Goal: Transaction & Acquisition: Purchase product/service

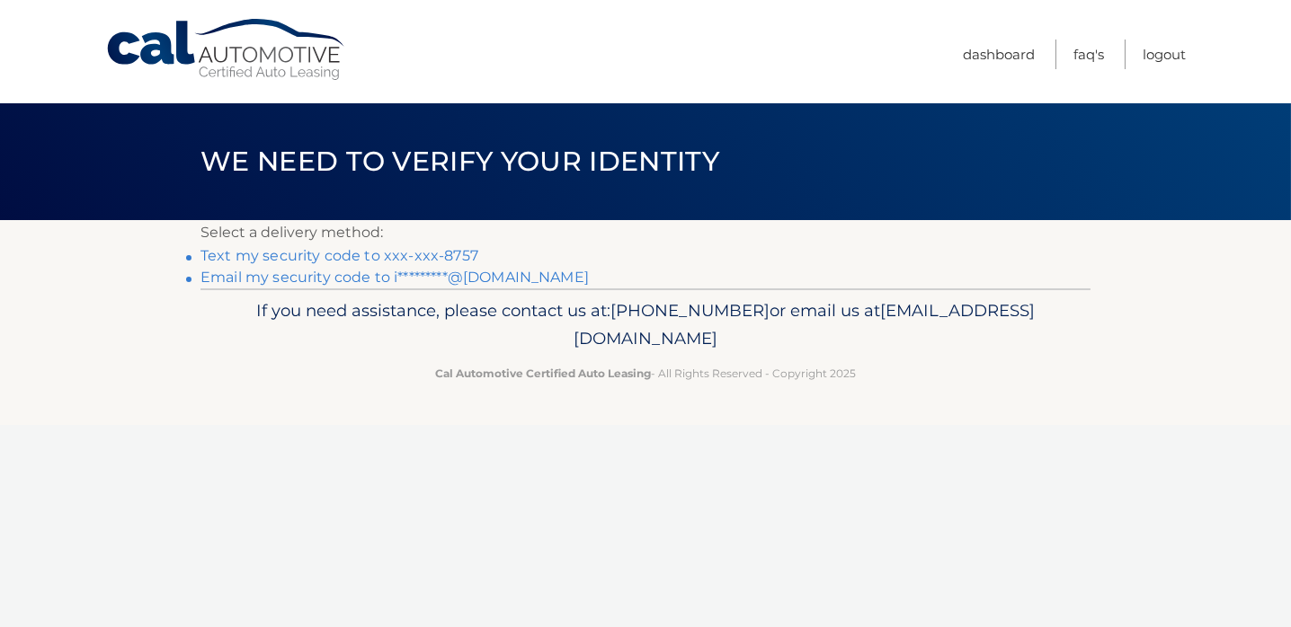
click at [320, 251] on link "Text my security code to xxx-xxx-8757" at bounding box center [339, 255] width 278 height 17
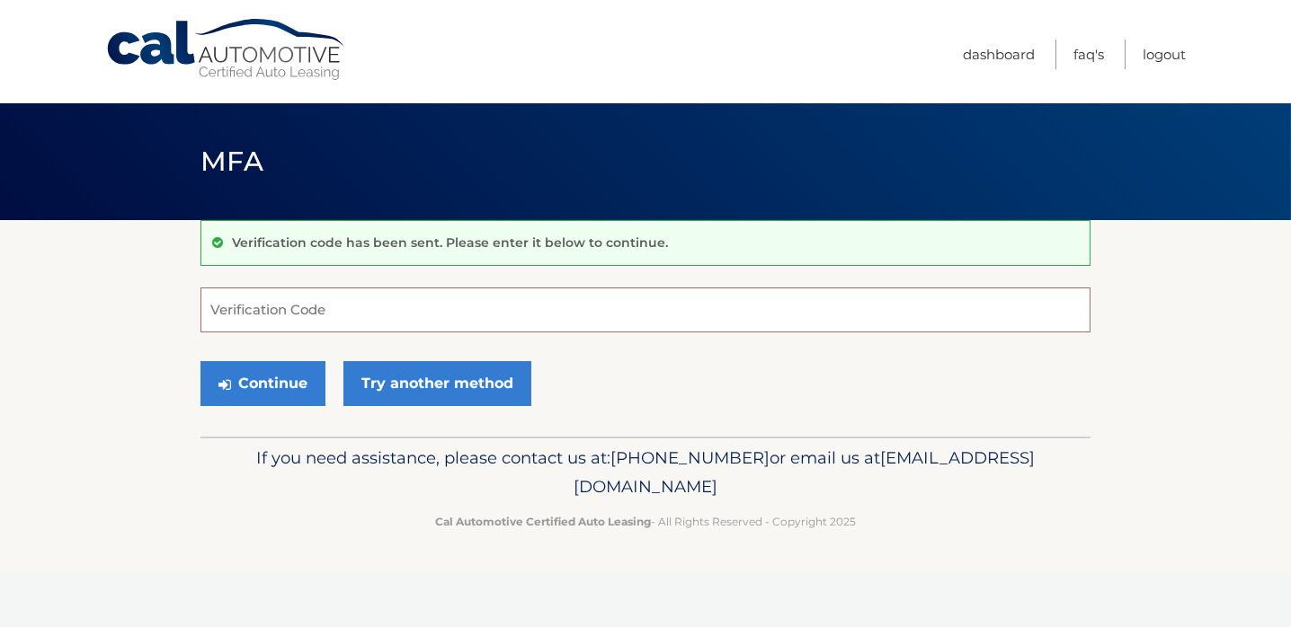
click at [291, 304] on input "Verification Code" at bounding box center [645, 310] width 890 height 45
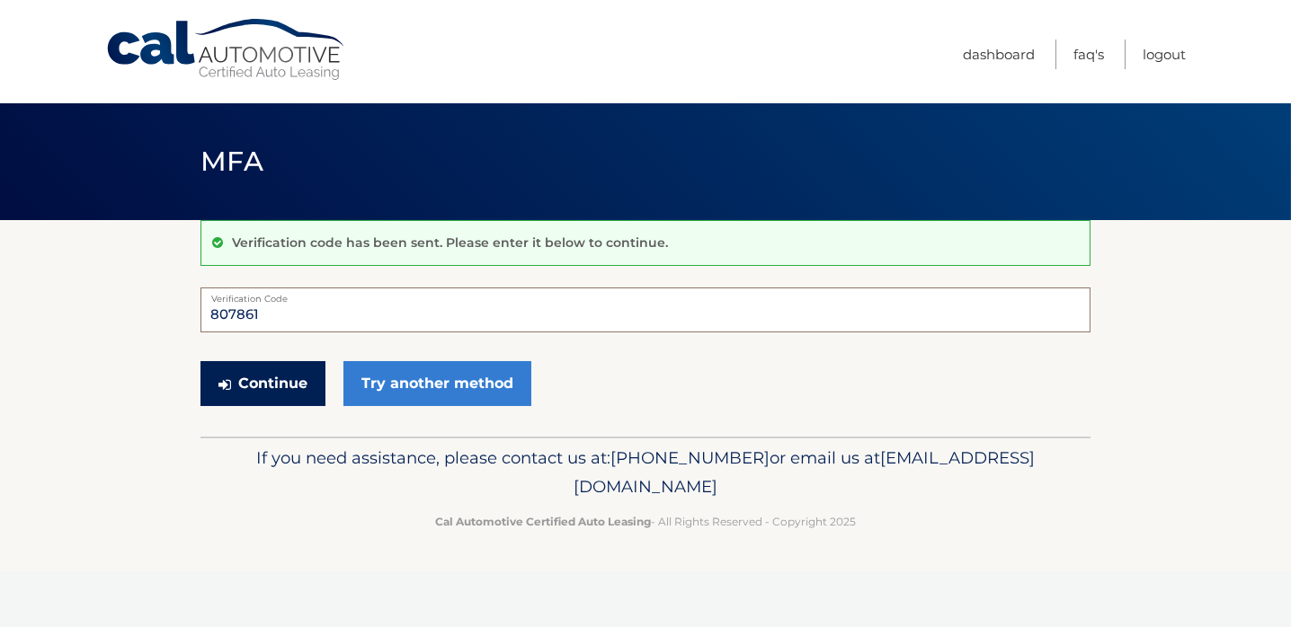
type input "807861"
click at [271, 384] on button "Continue" at bounding box center [262, 383] width 125 height 45
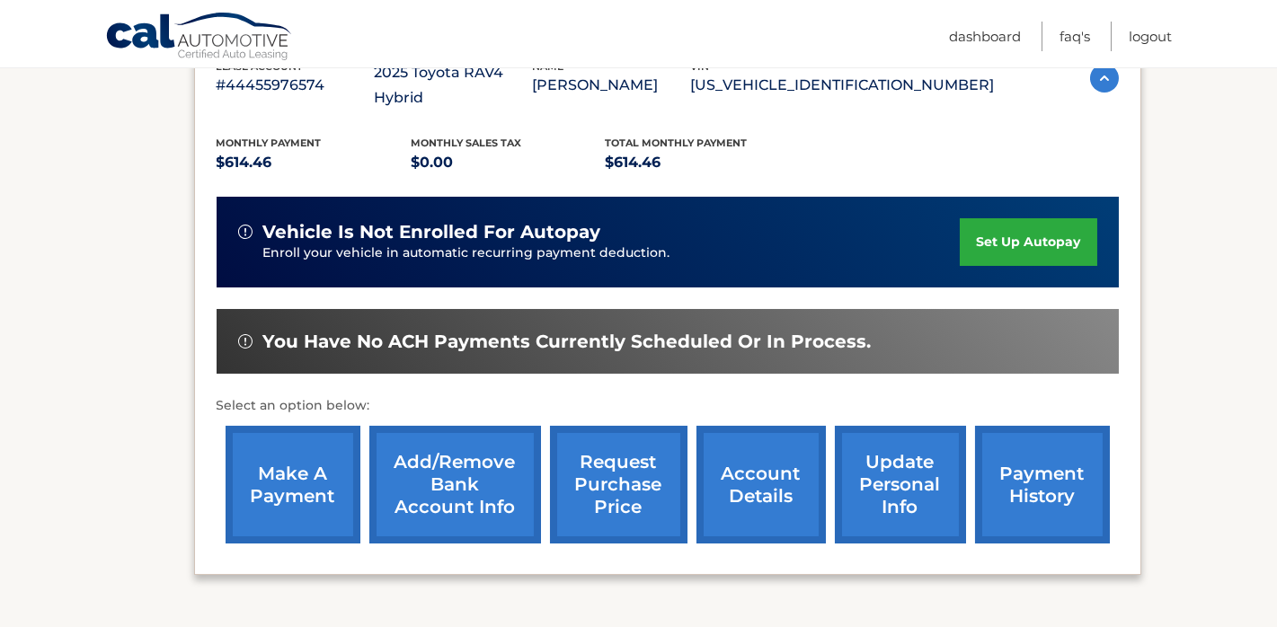
scroll to position [360, 0]
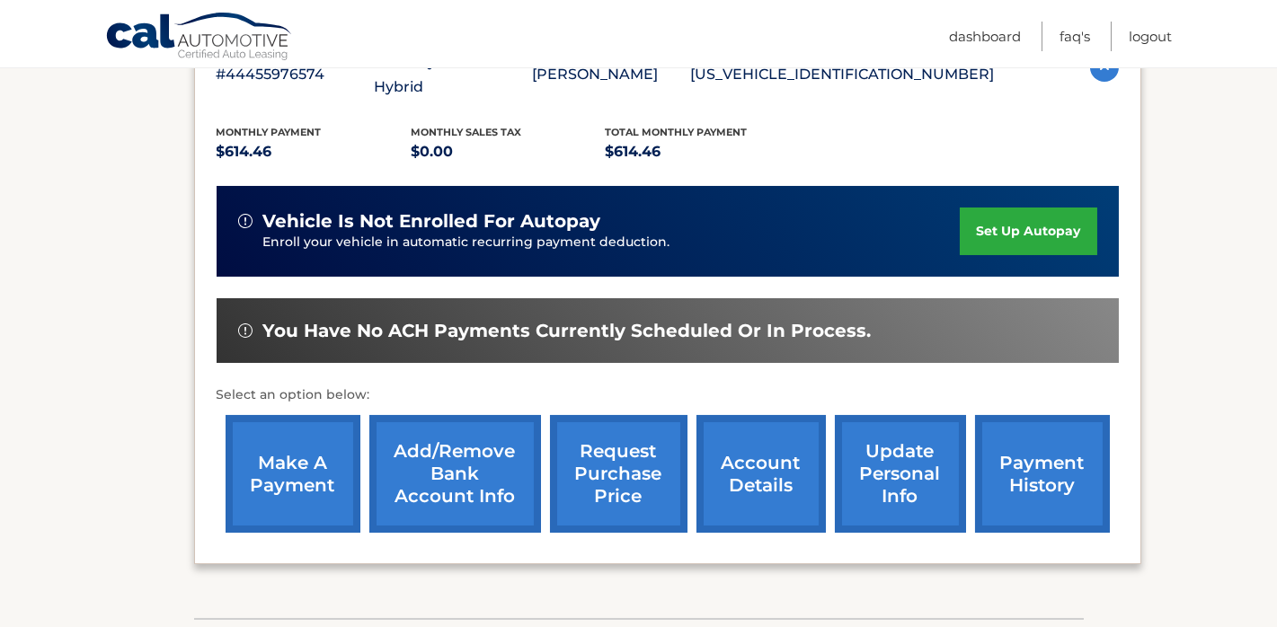
click at [299, 431] on link "make a payment" at bounding box center [293, 474] width 135 height 118
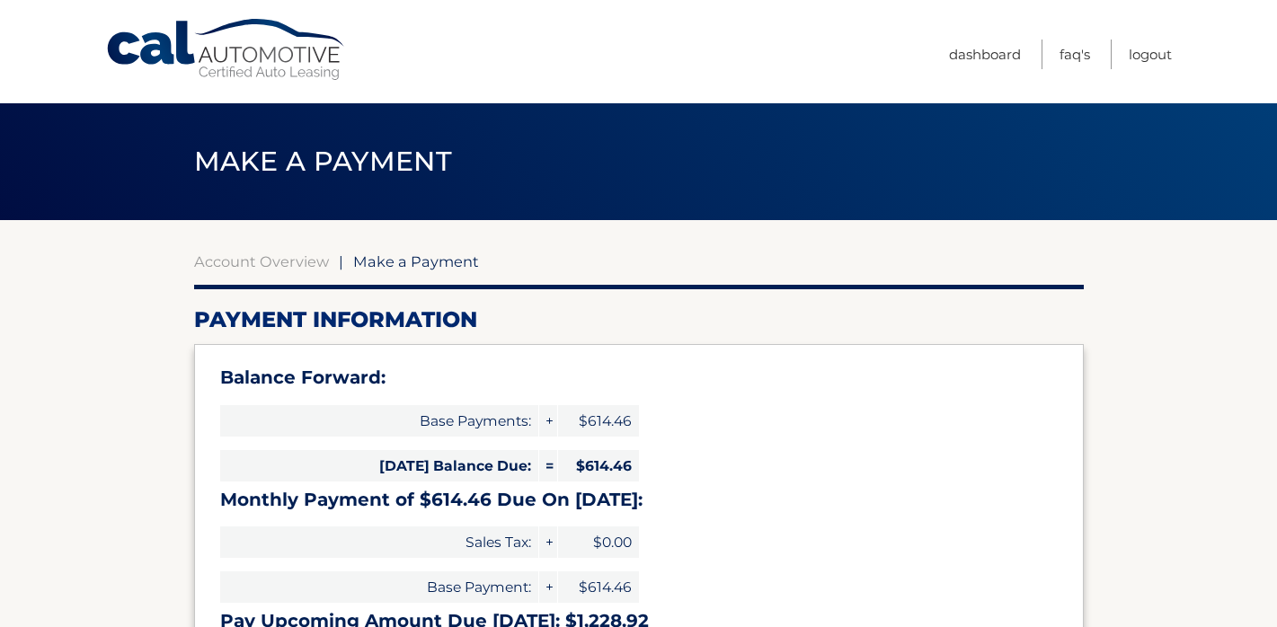
select select "NjBhMjY0MzMtYWYxMy00OWQ4LTkwODMtMTE1YjllNjlmMzRm"
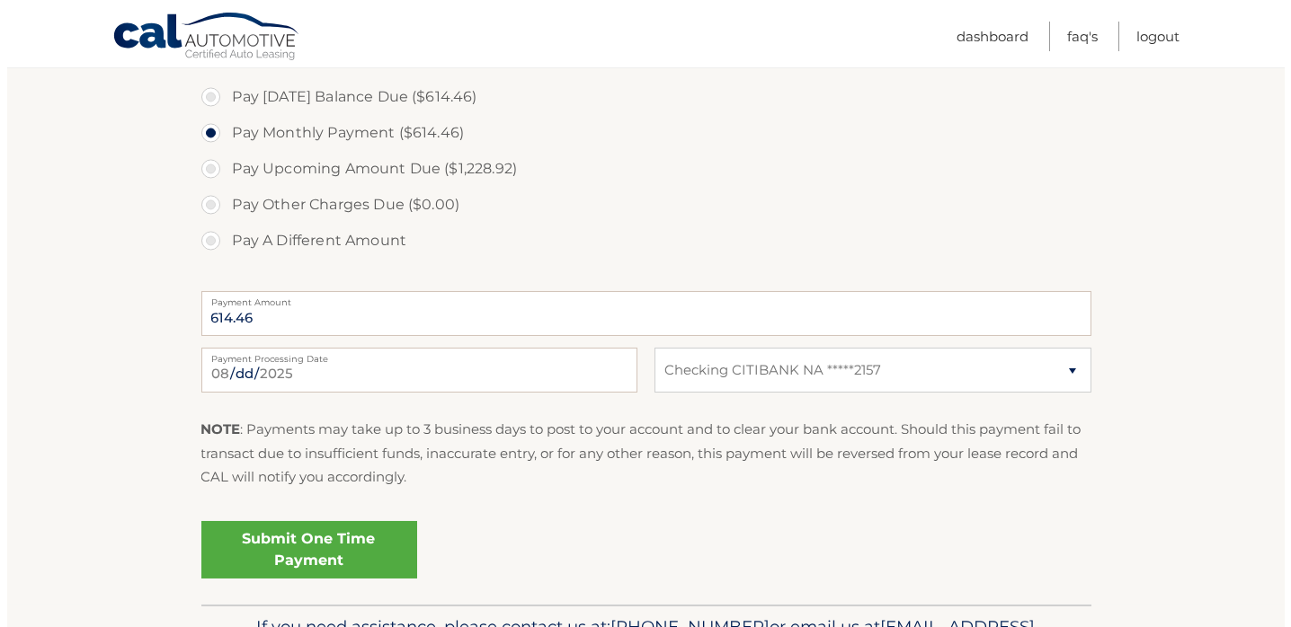
scroll to position [629, 0]
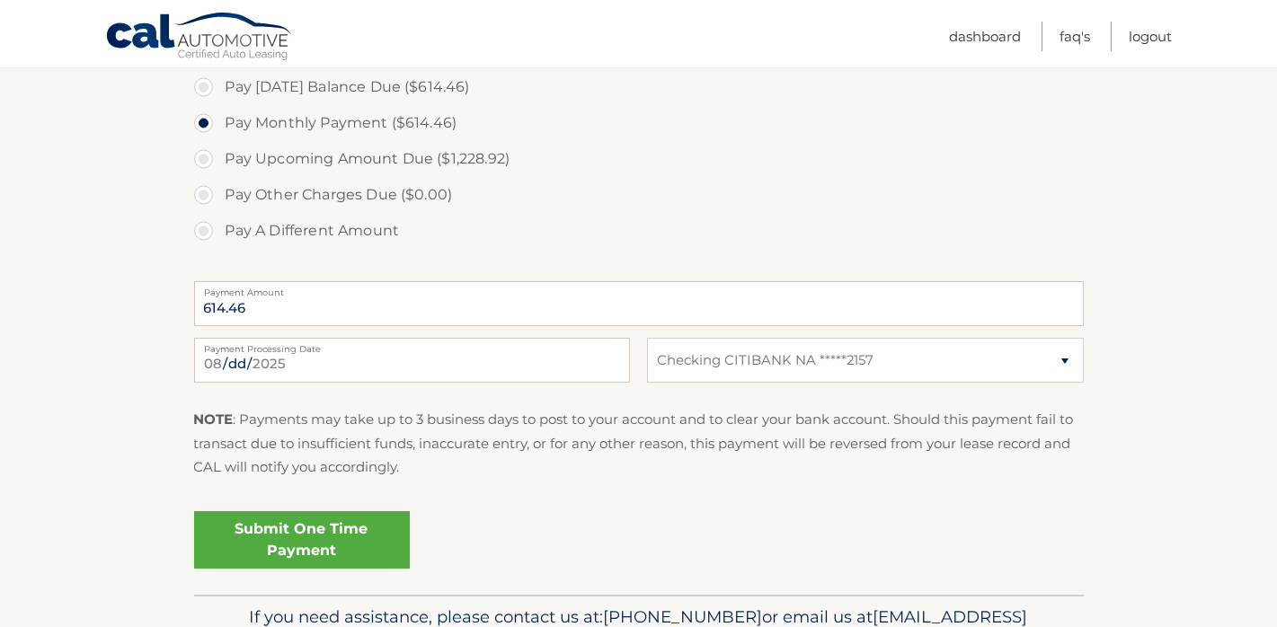
click at [294, 535] on link "Submit One Time Payment" at bounding box center [302, 540] width 216 height 58
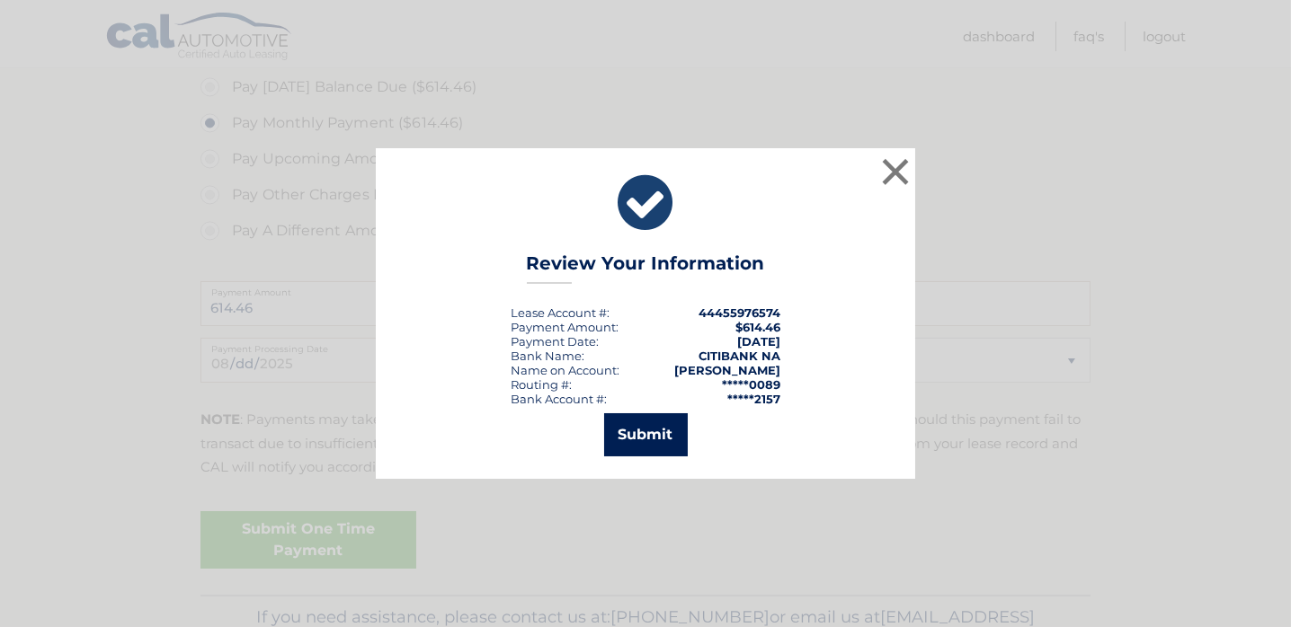
click at [641, 433] on button "Submit" at bounding box center [646, 434] width 84 height 43
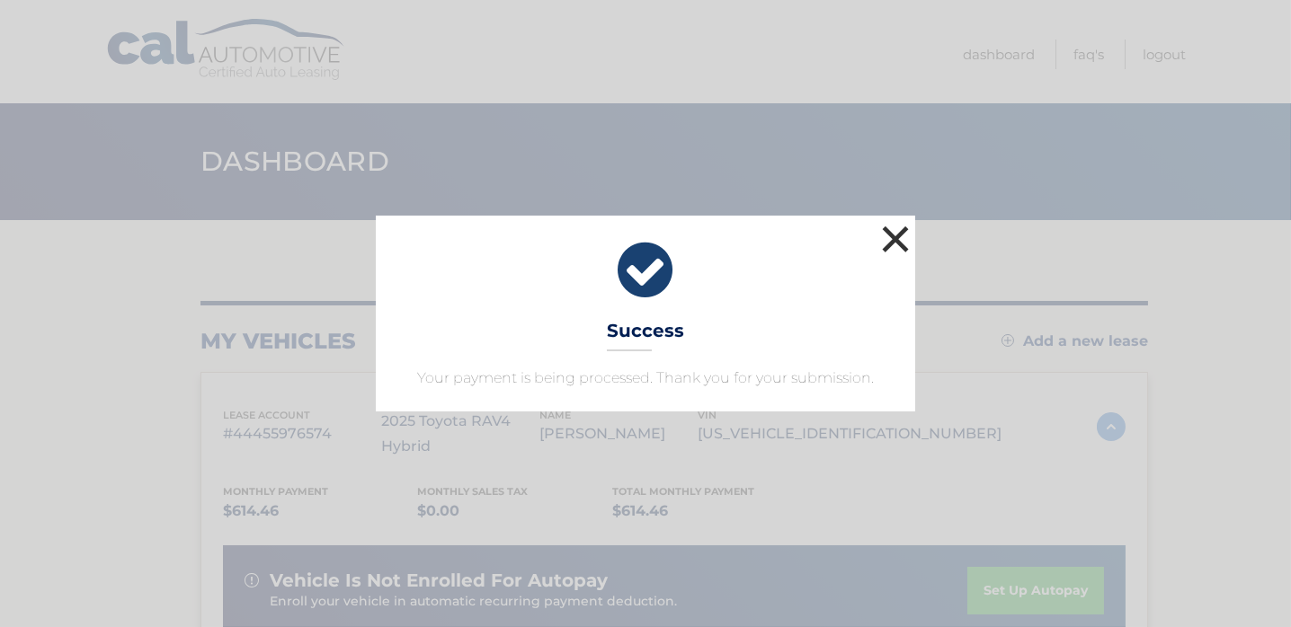
click at [893, 238] on button "×" at bounding box center [895, 239] width 36 height 36
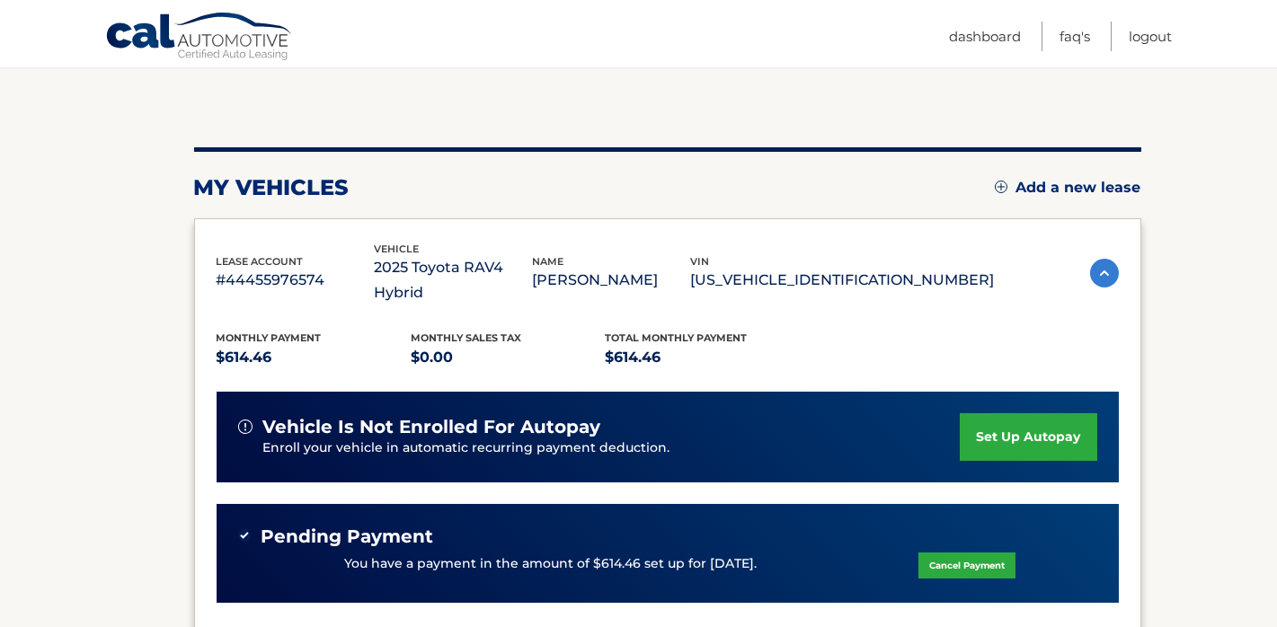
scroll to position [133, 0]
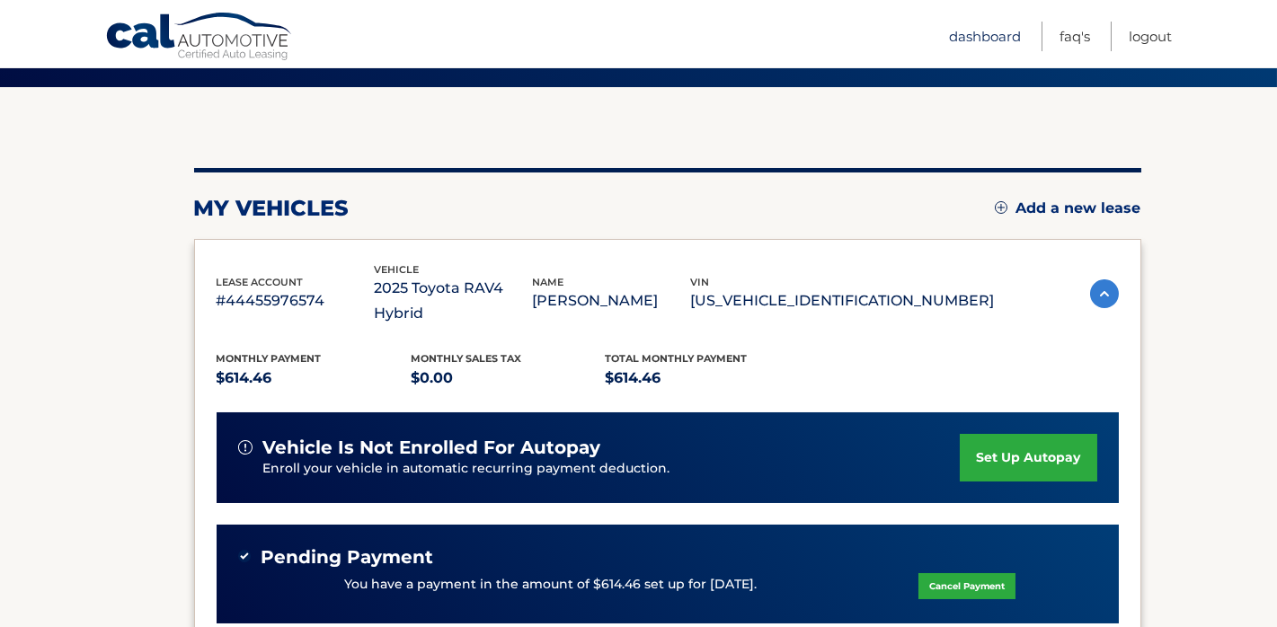
click at [991, 31] on link "Dashboard" at bounding box center [985, 37] width 72 height 30
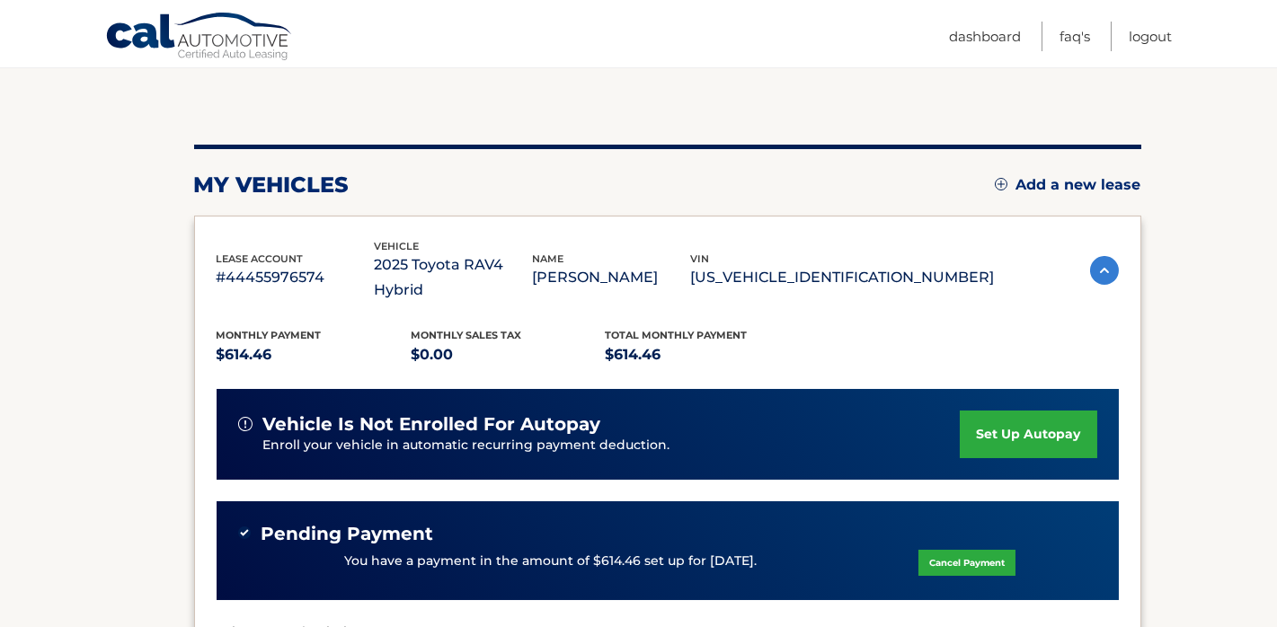
scroll to position [133, 0]
